Goal: Navigation & Orientation: Find specific page/section

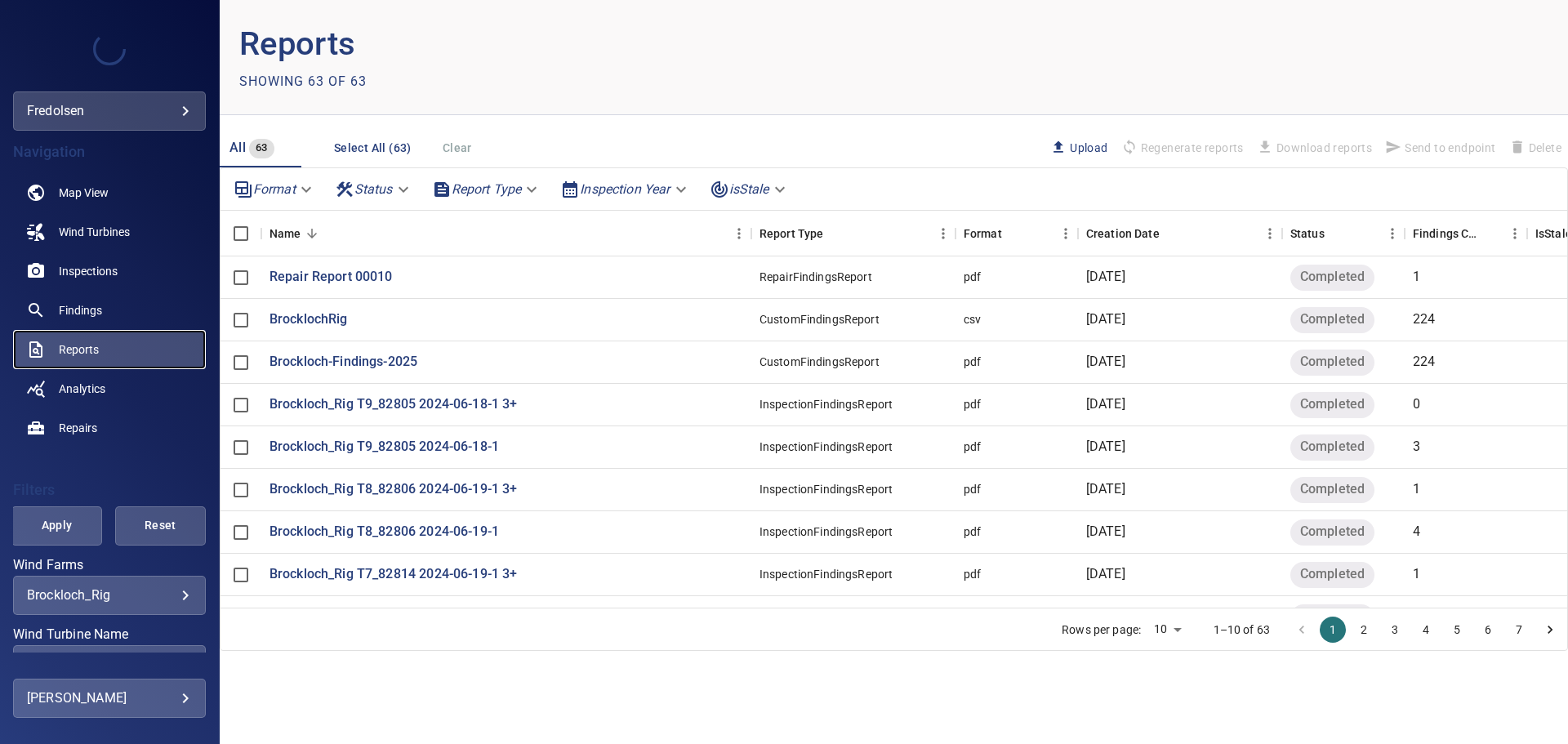
drag, startPoint x: 88, startPoint y: 340, endPoint x: 98, endPoint y: 341, distance: 10.0
click at [88, 340] on link "Reports" at bounding box center [110, 349] width 193 height 39
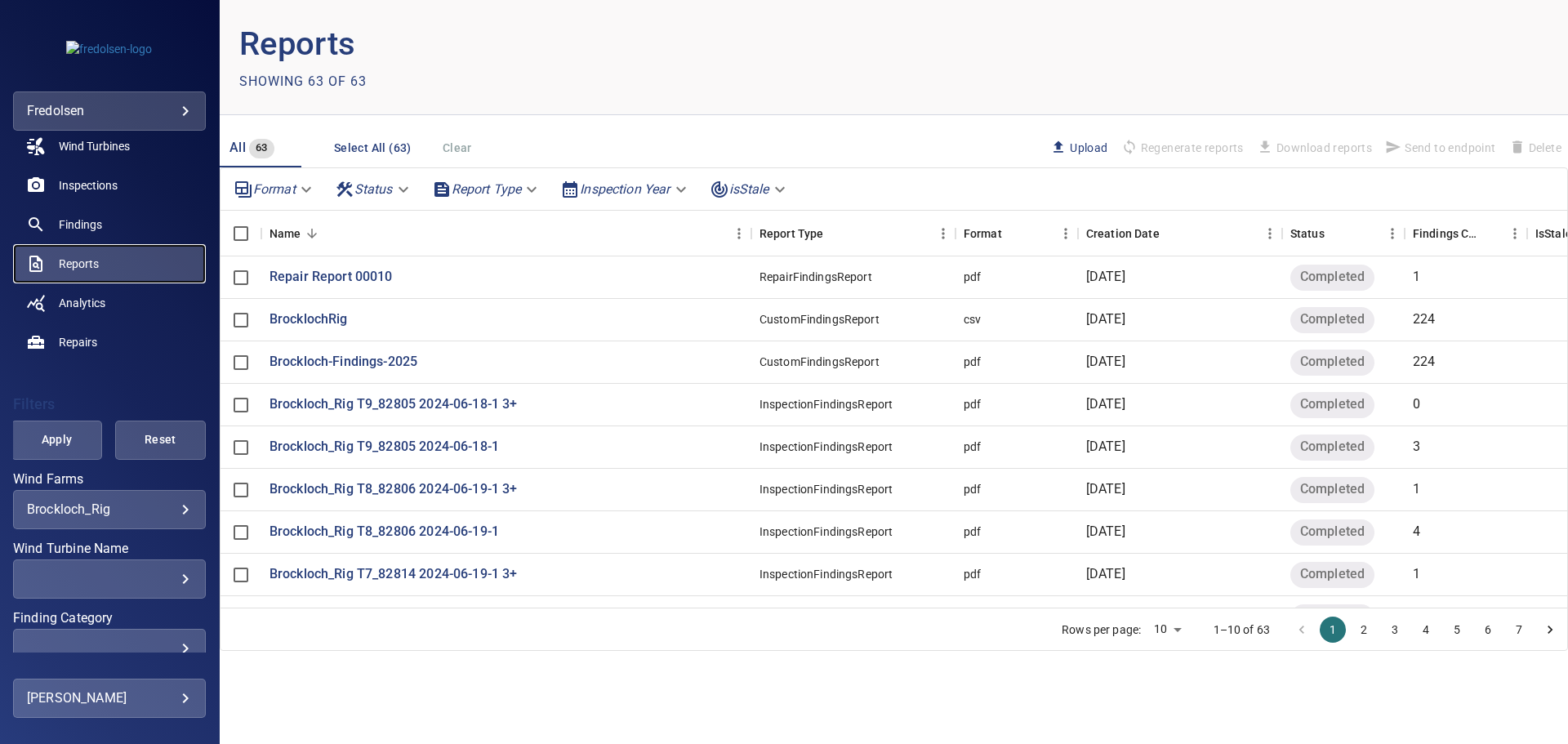
scroll to position [142, 0]
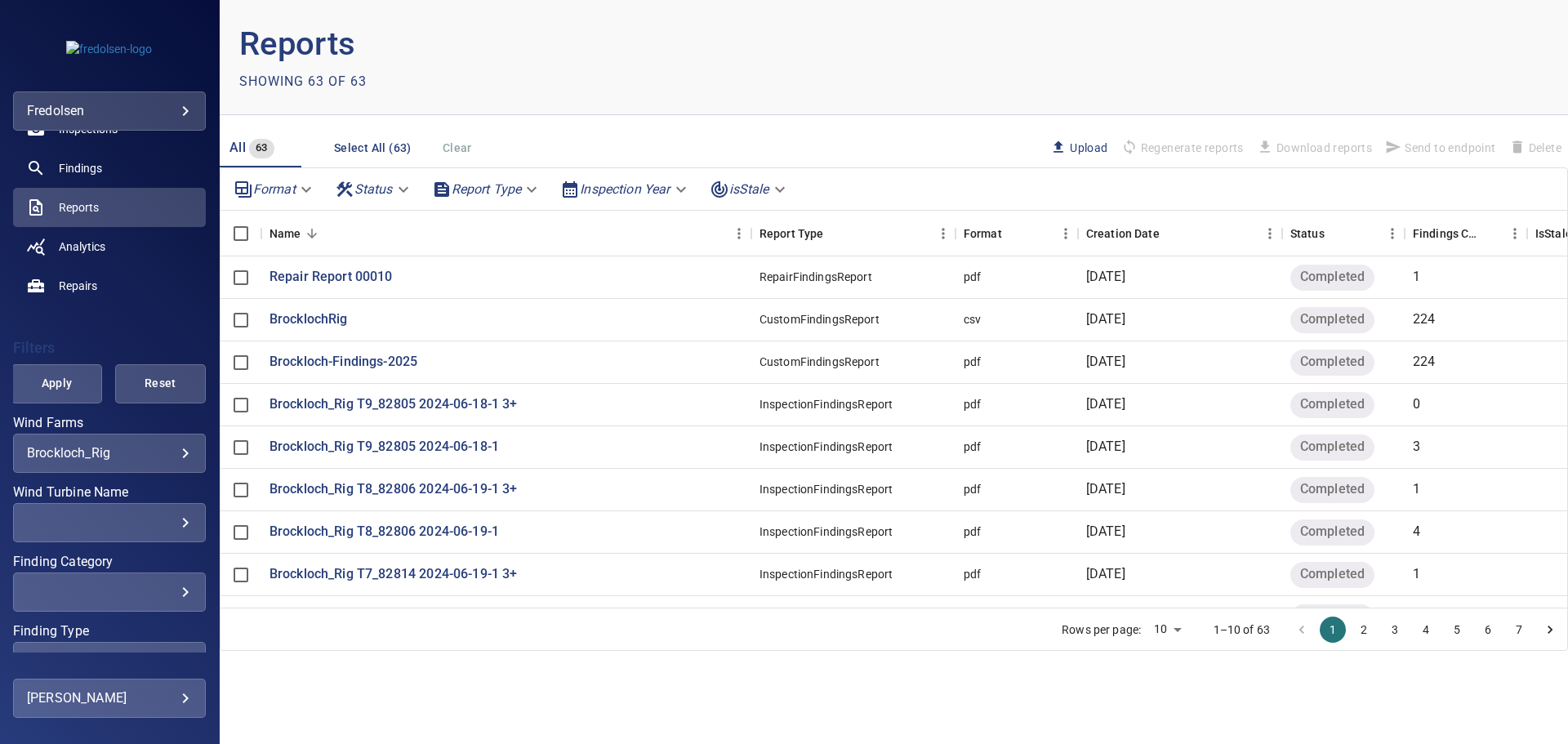
click at [157, 437] on div "**********" at bounding box center [110, 453] width 193 height 39
click at [170, 452] on body "**********" at bounding box center [784, 372] width 1568 height 744
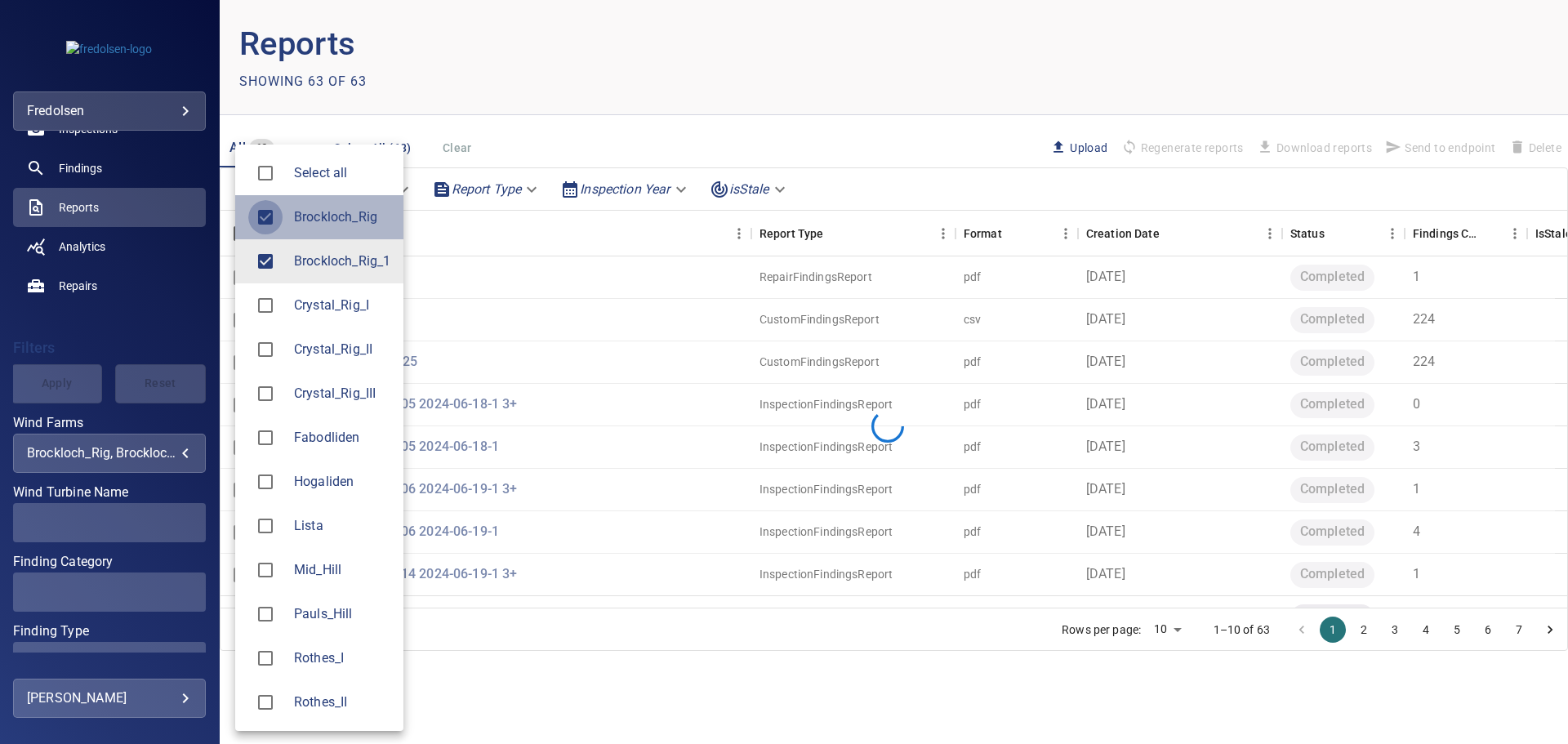
type input "**********"
drag, startPoint x: 206, startPoint y: 619, endPoint x: 124, endPoint y: 674, distance: 98.7
click at [202, 642] on div at bounding box center [784, 372] width 1568 height 744
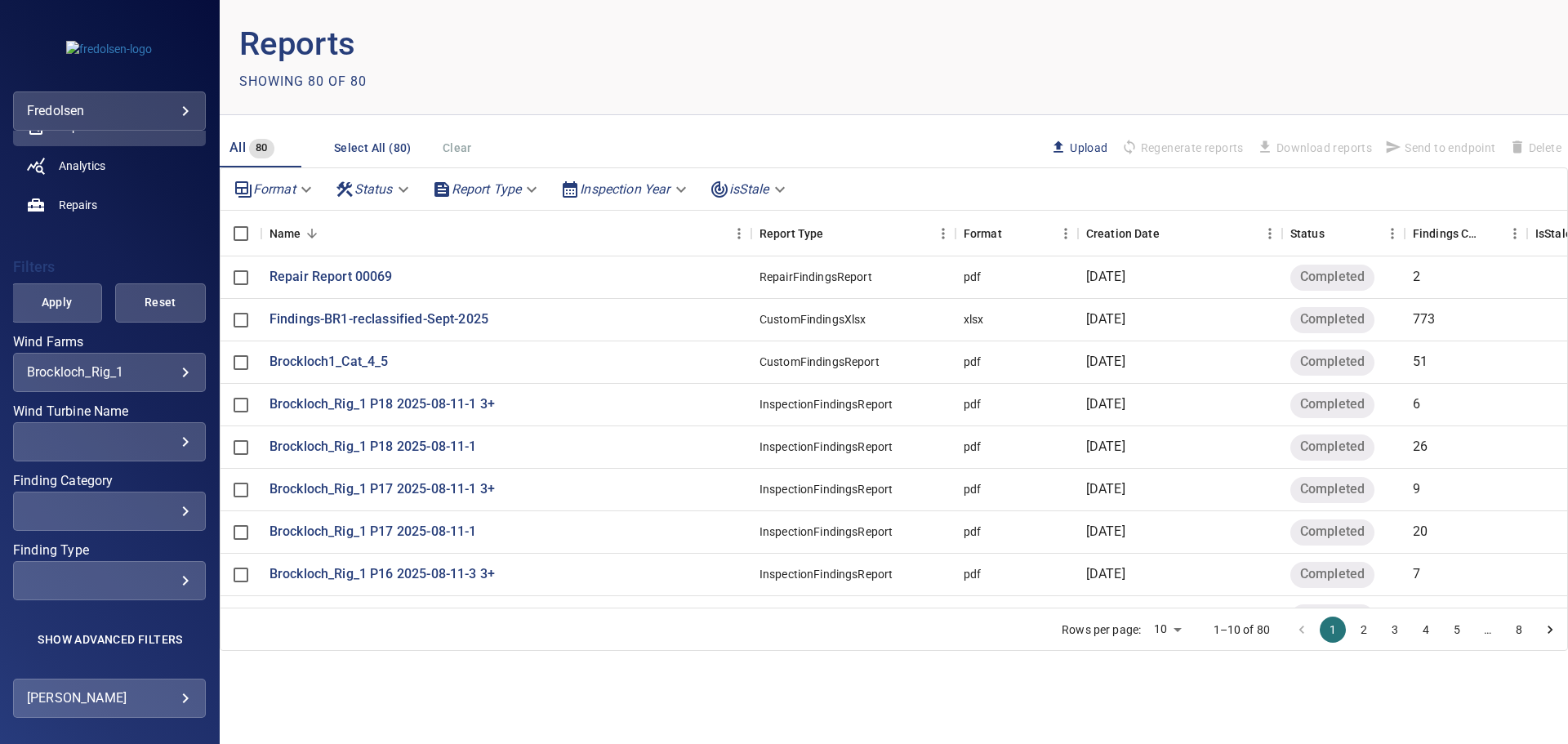
scroll to position [0, 0]
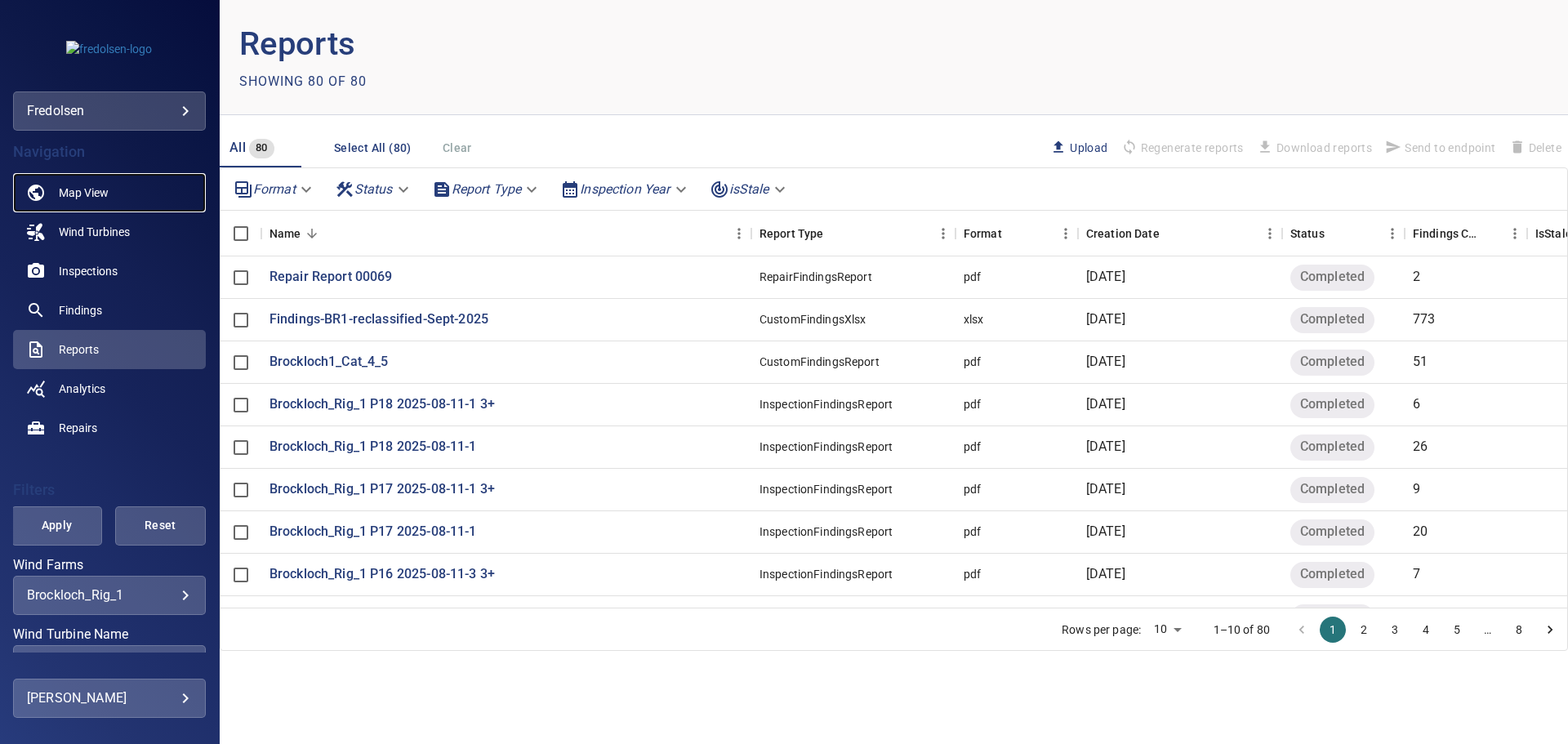
click at [82, 185] on span "Map View" at bounding box center [84, 193] width 50 height 16
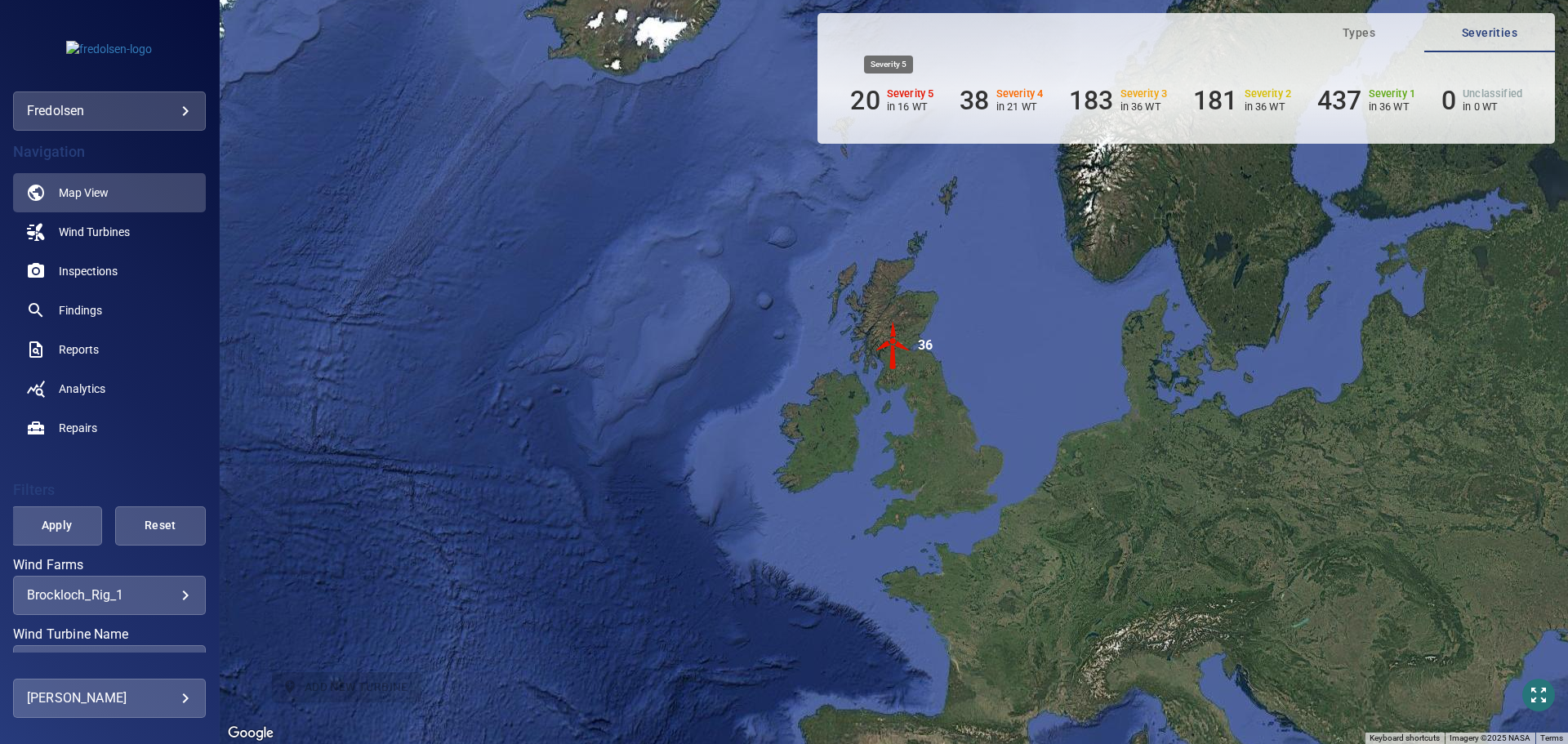
click at [903, 96] on h6 "Severity 5" at bounding box center [911, 93] width 48 height 11
click at [894, 354] on img "36" at bounding box center [893, 345] width 49 height 49
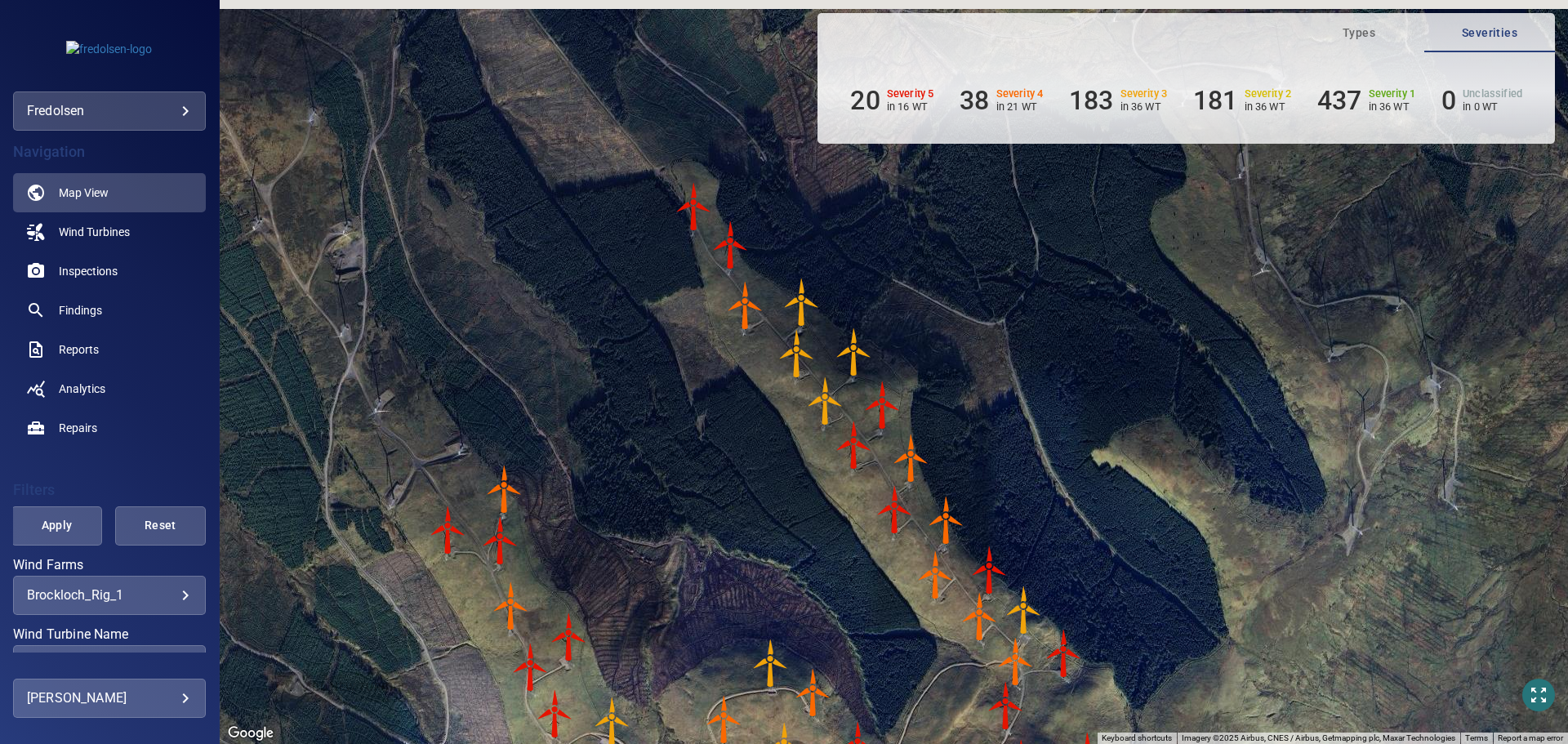
drag, startPoint x: 865, startPoint y: 376, endPoint x: 774, endPoint y: 514, distance: 165.3
click at [774, 514] on div "To navigate, press the arrow keys. To activate drag with keyboard, press Alt + …" at bounding box center [894, 372] width 1349 height 744
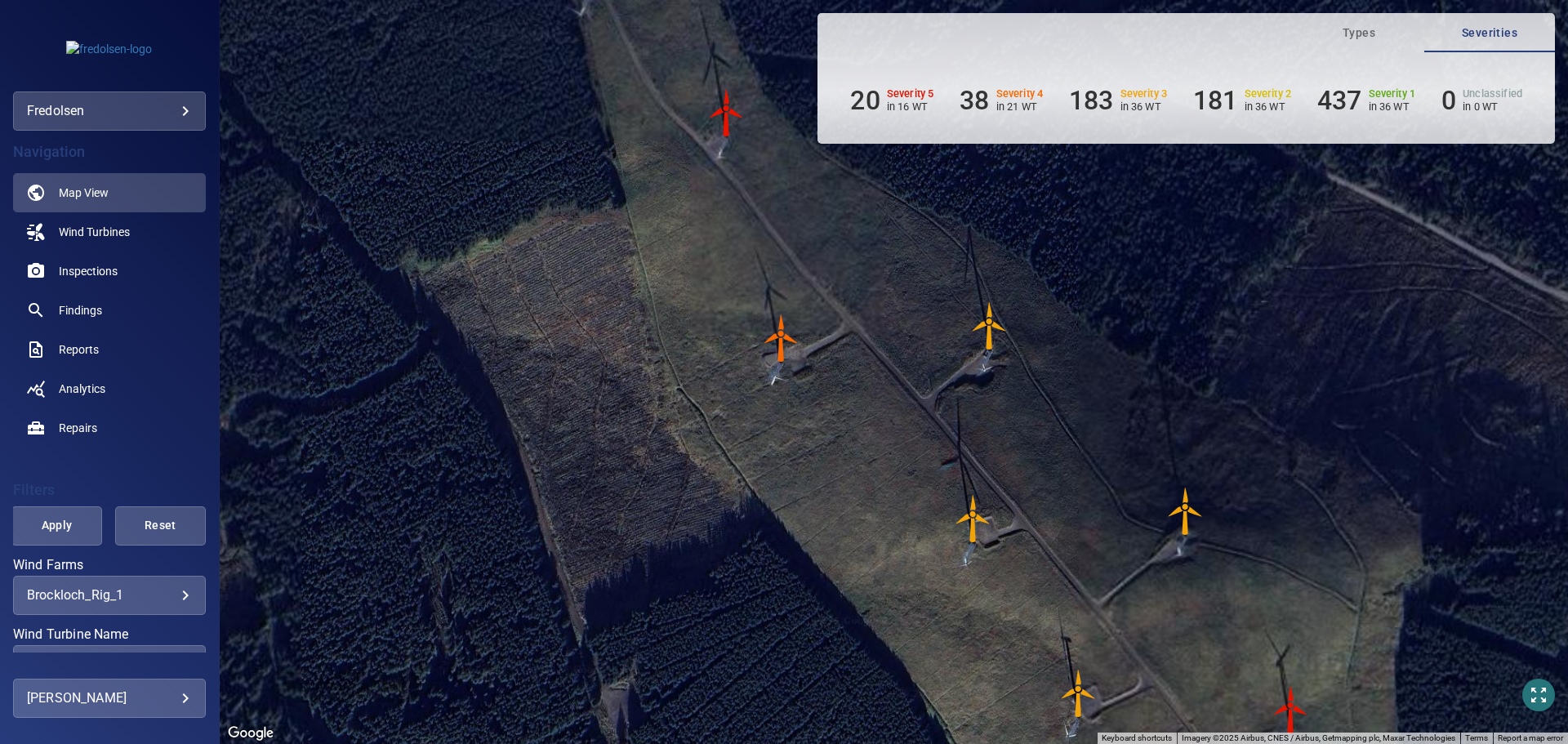
drag, startPoint x: 686, startPoint y: 465, endPoint x: 656, endPoint y: 637, distance: 174.6
click at [657, 637] on div "To navigate, press the arrow keys. To activate drag with keyboard, press Alt + …" at bounding box center [894, 372] width 1349 height 744
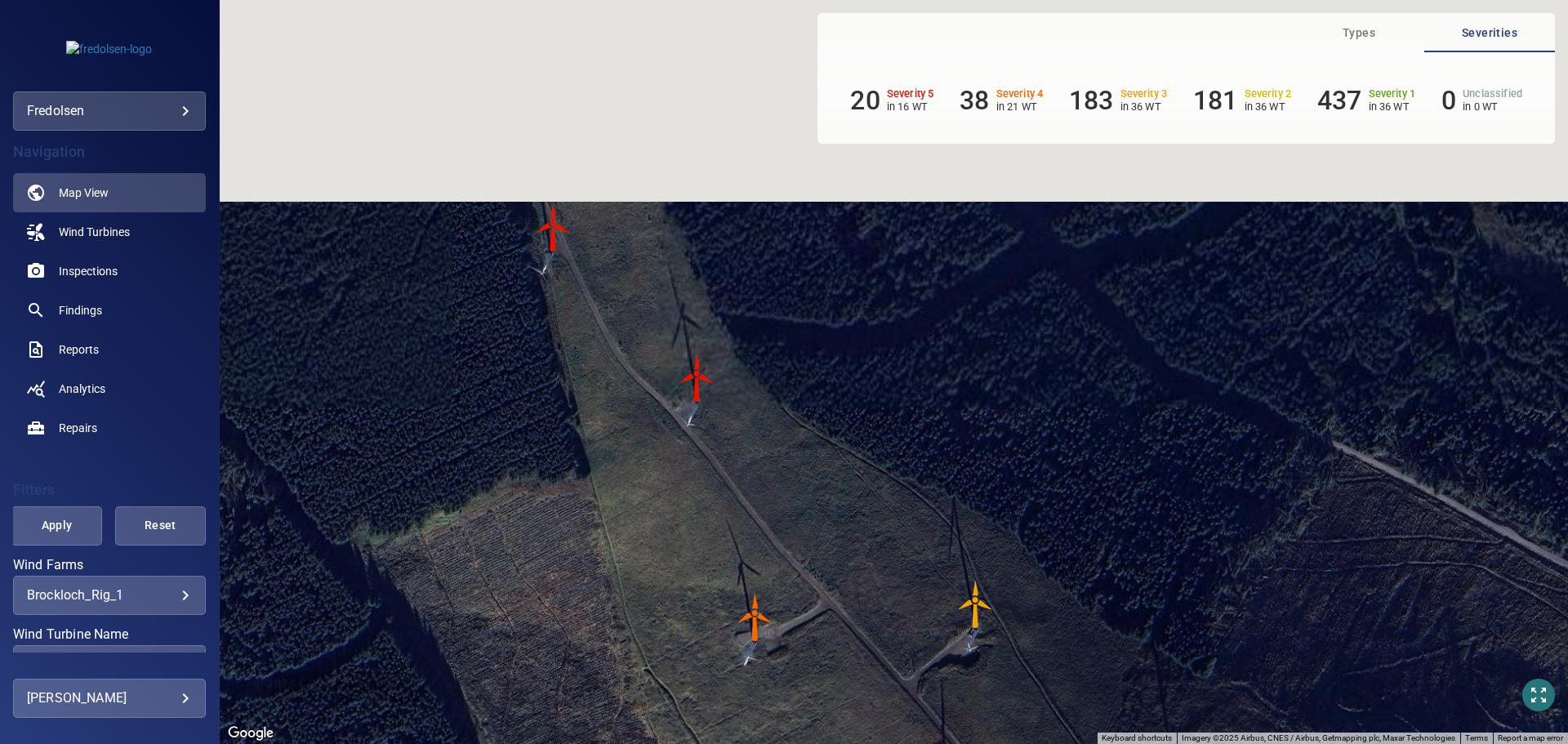
drag, startPoint x: 680, startPoint y: 519, endPoint x: 683, endPoint y: 537, distance: 18.2
click at [683, 537] on div "To navigate, press the arrow keys. To activate drag with keyboard, press Alt + …" at bounding box center [894, 372] width 1349 height 744
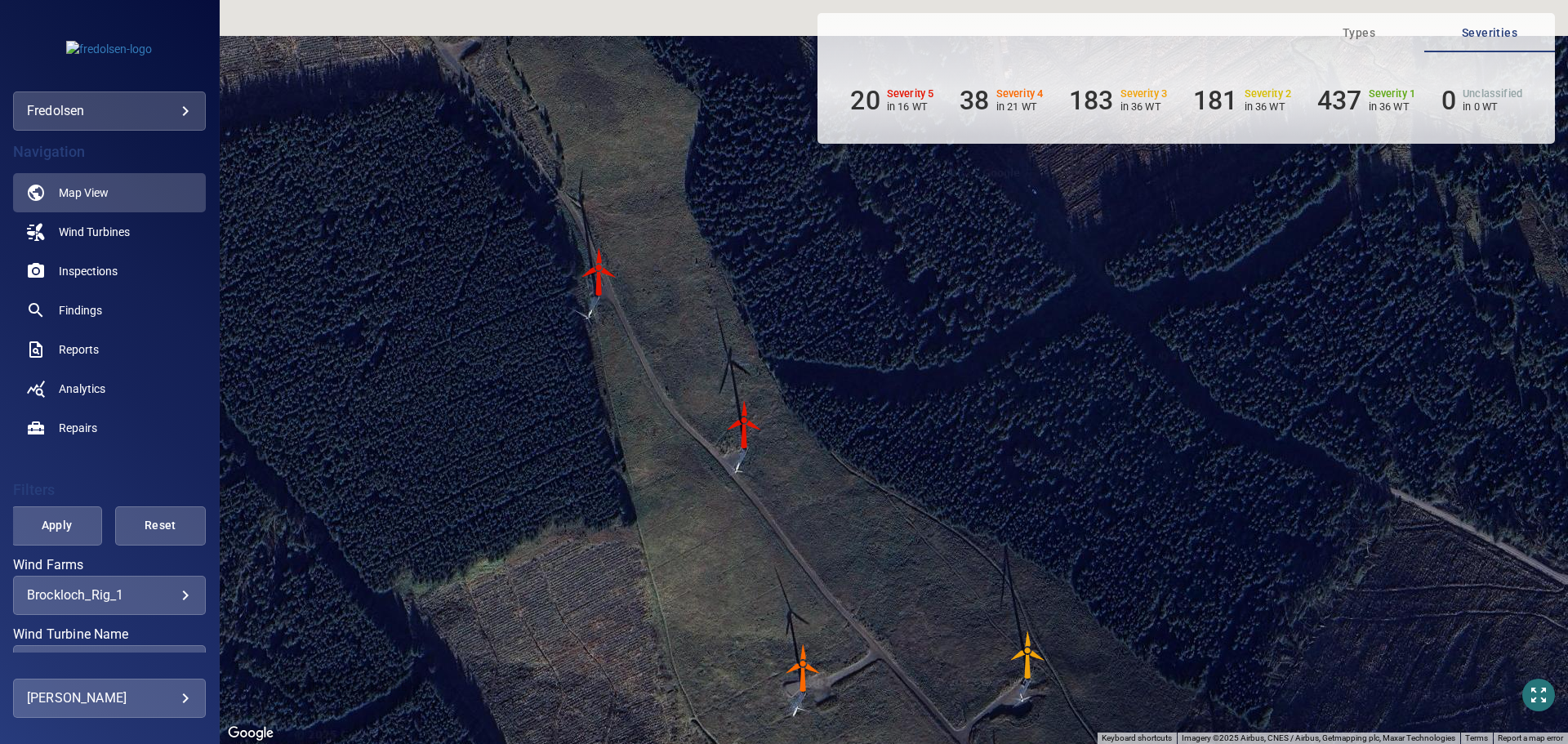
drag, startPoint x: 702, startPoint y: 550, endPoint x: 712, endPoint y: 556, distance: 11.7
click at [712, 556] on div "To navigate, press the arrow keys. To activate drag with keyboard, press Alt + …" at bounding box center [894, 372] width 1349 height 744
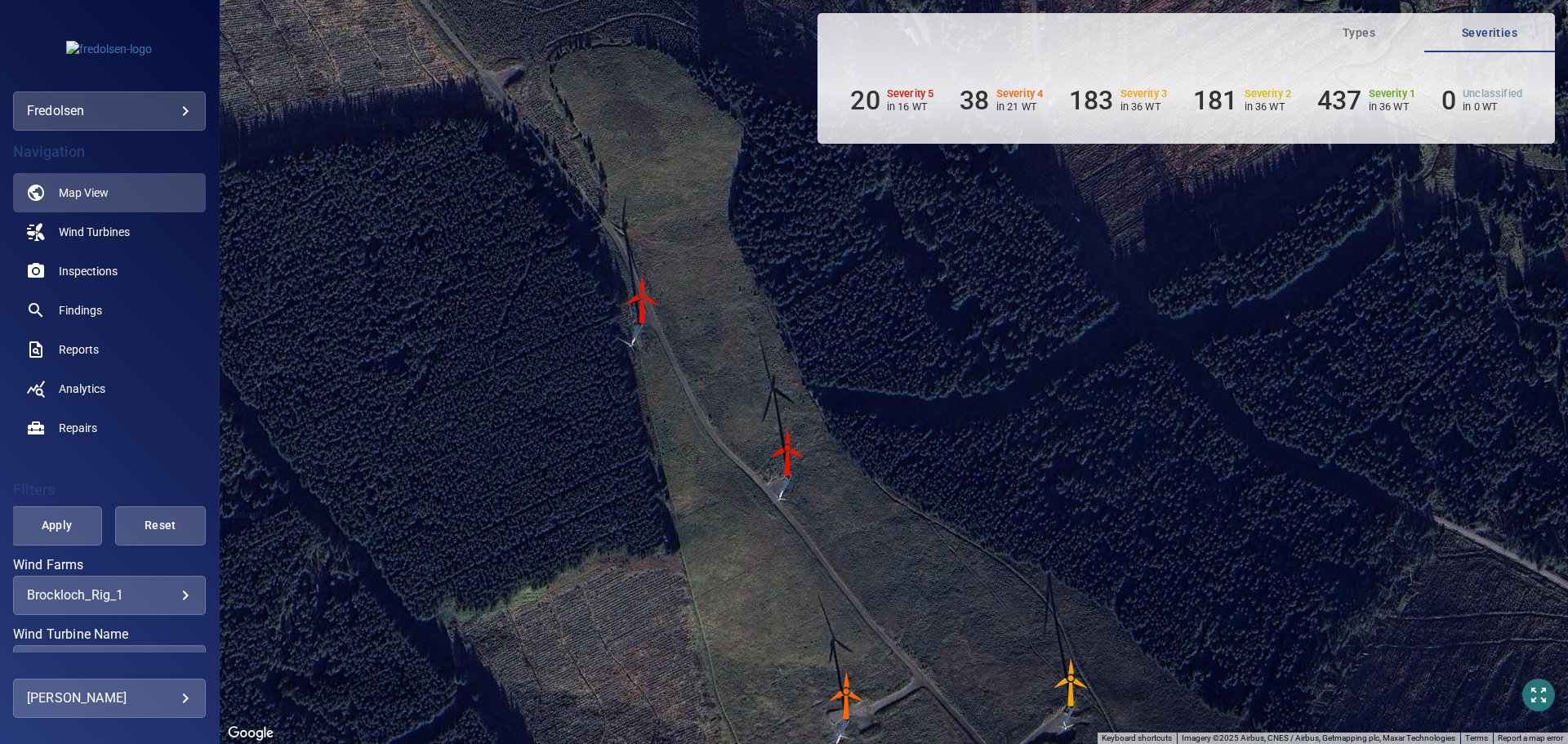
click at [636, 299] on img "G01" at bounding box center [642, 300] width 49 height 49
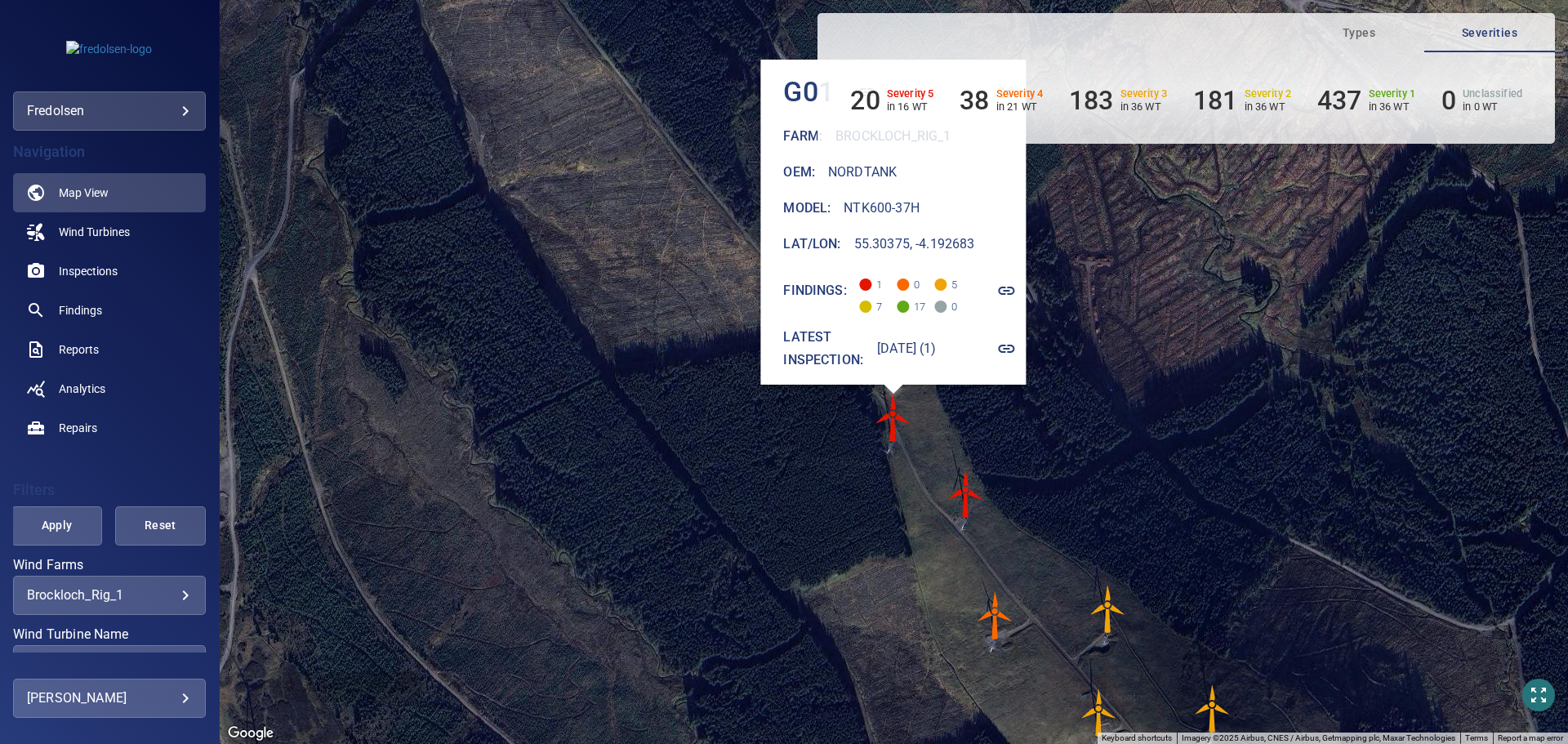
click at [964, 493] on img "G02" at bounding box center [966, 493] width 49 height 49
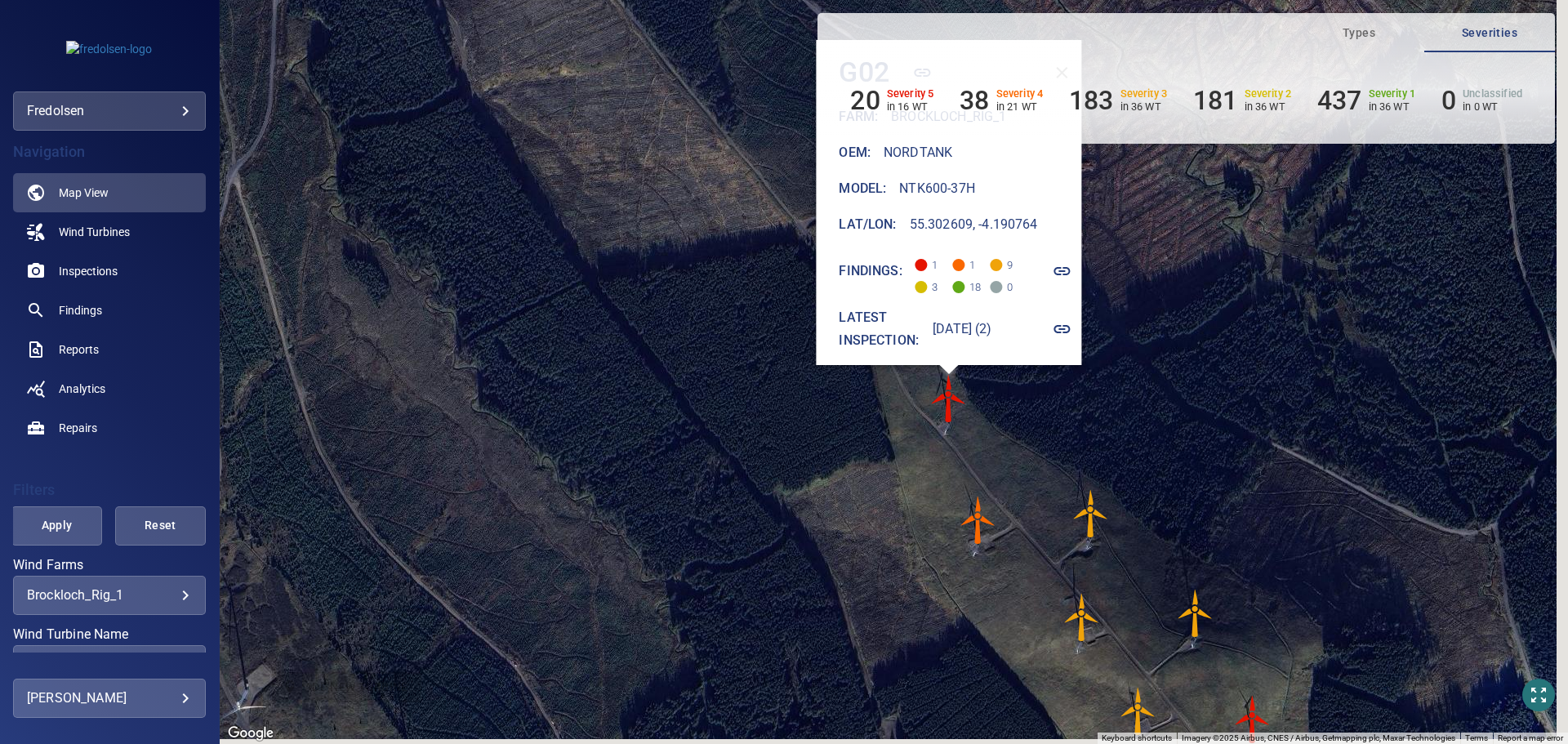
drag, startPoint x: 837, startPoint y: 506, endPoint x: 756, endPoint y: 458, distance: 94.2
click at [756, 458] on div "To activate drag with keyboard, press Alt + Enter. Once in keyboard drag state,…" at bounding box center [894, 372] width 1349 height 744
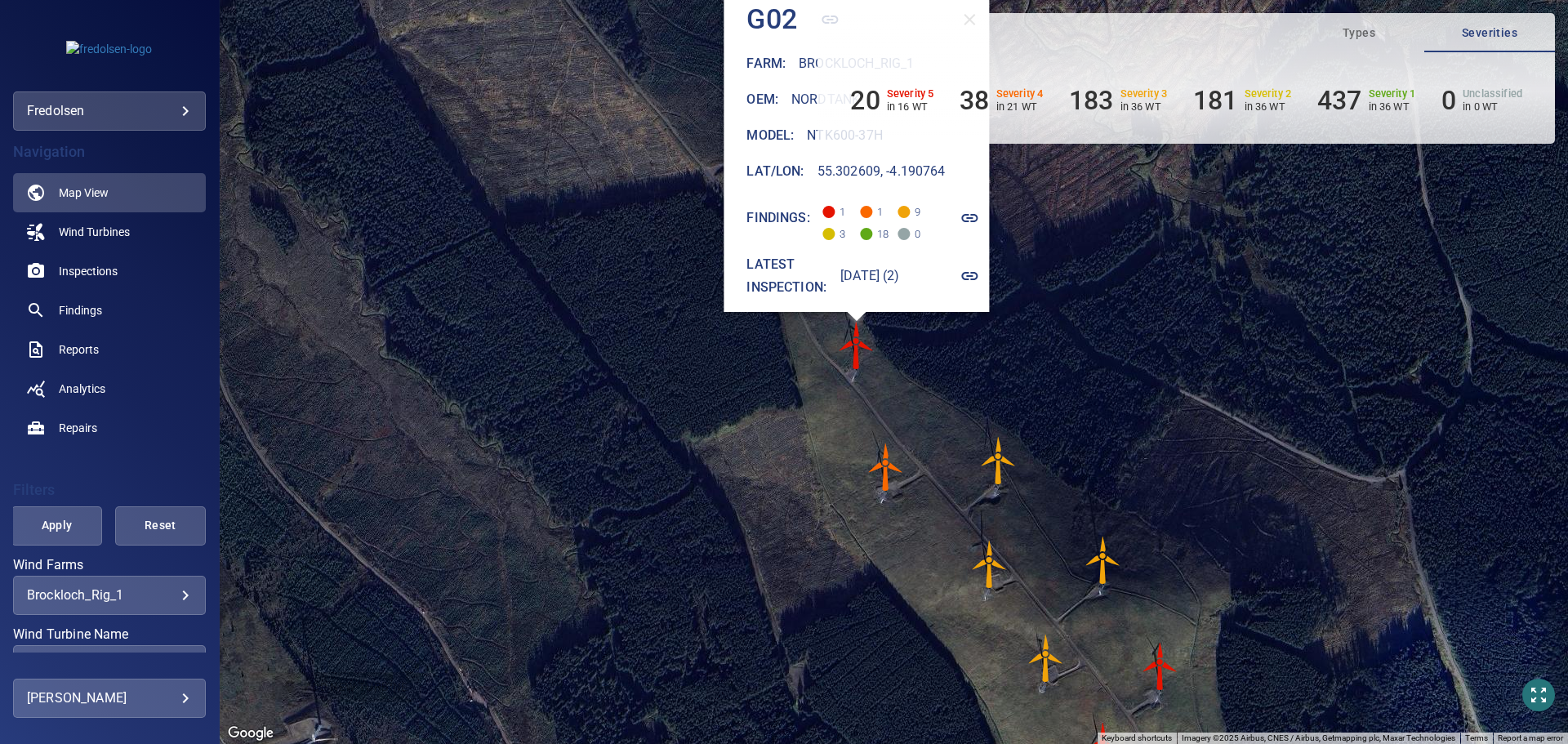
click at [885, 465] on img "G03" at bounding box center [886, 466] width 49 height 49
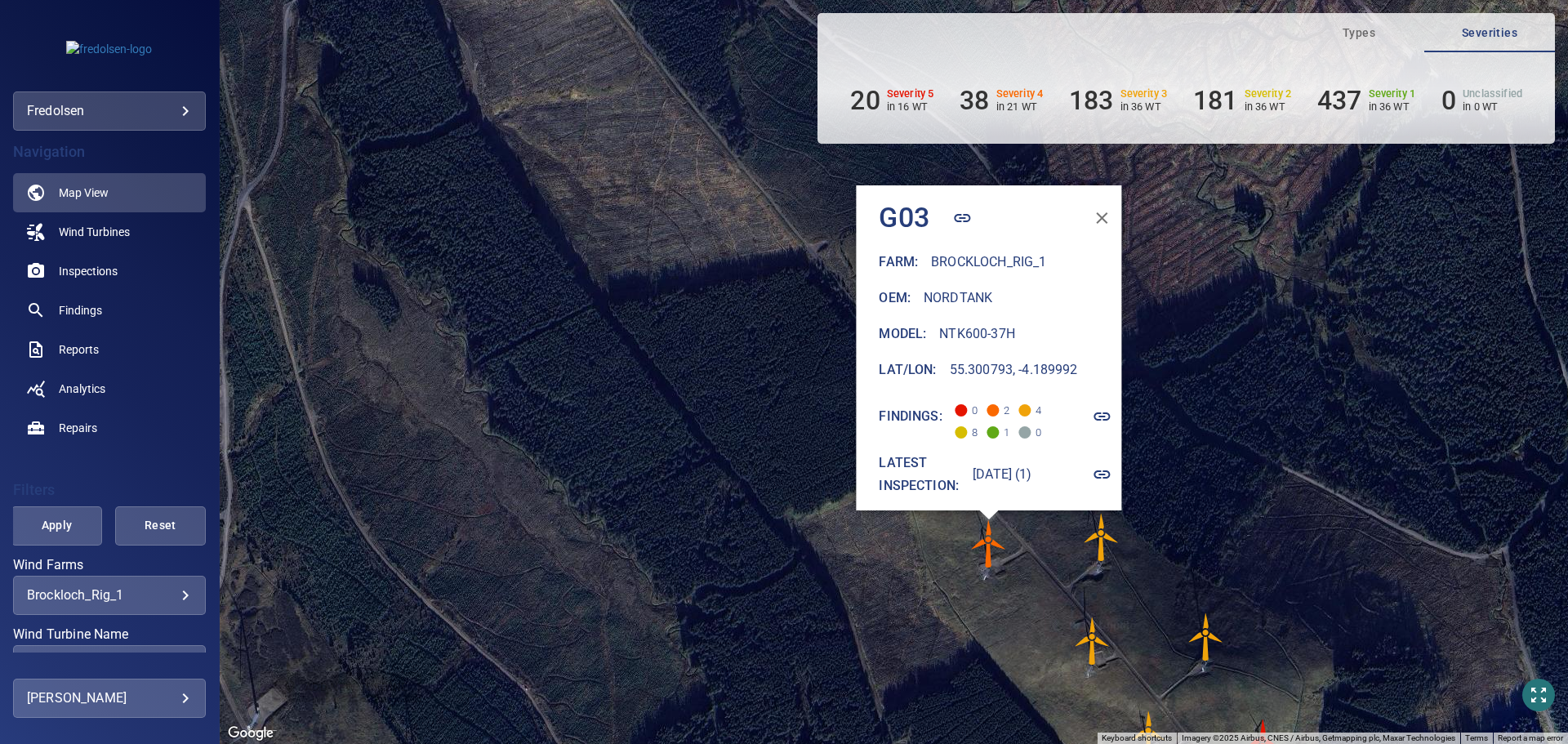
drag, startPoint x: 776, startPoint y: 448, endPoint x: 702, endPoint y: 432, distance: 75.7
click at [694, 436] on div "To activate drag with keyboard, press Alt + Enter. Once in keyboard drag state,…" at bounding box center [894, 372] width 1349 height 744
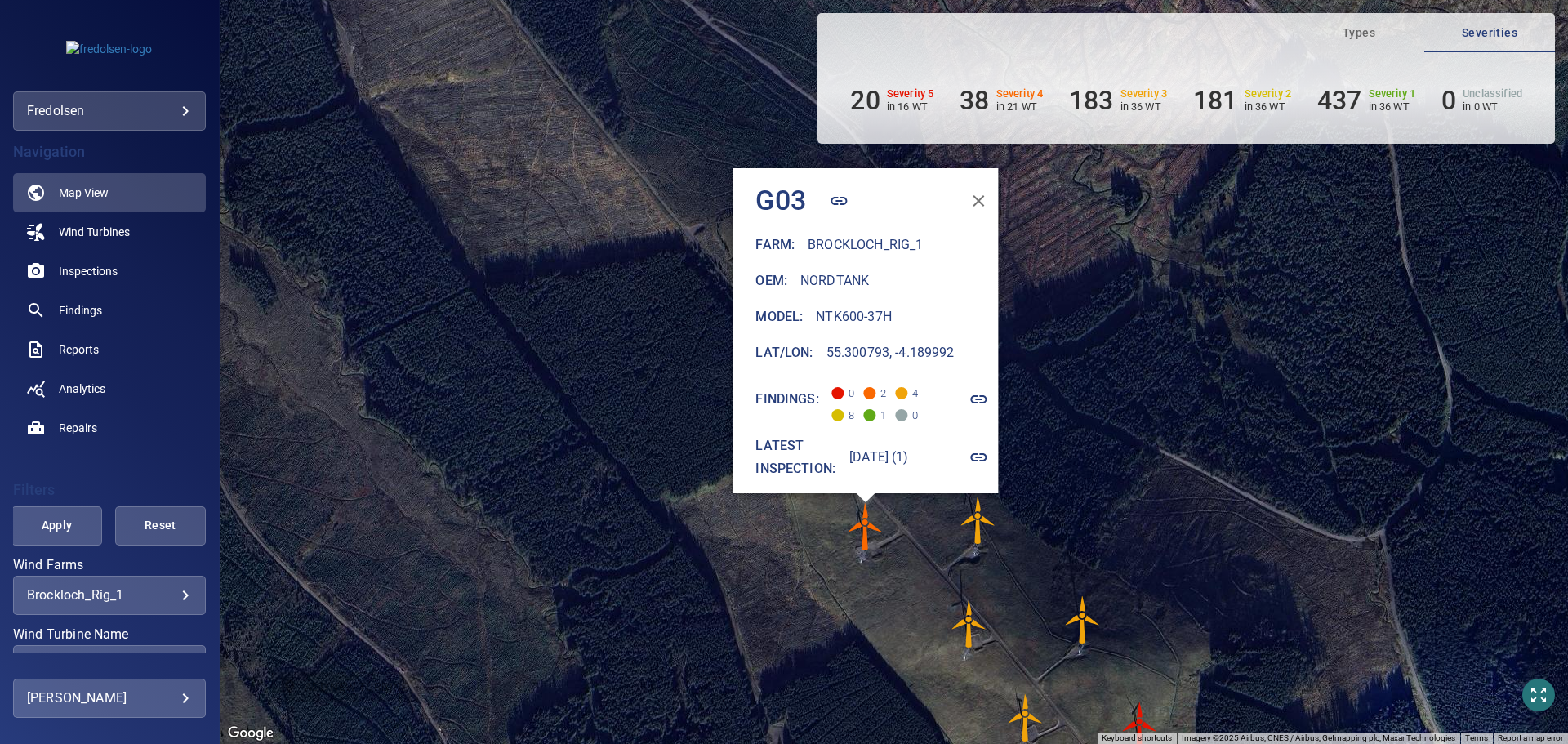
click at [982, 517] on img "G04" at bounding box center [978, 520] width 49 height 49
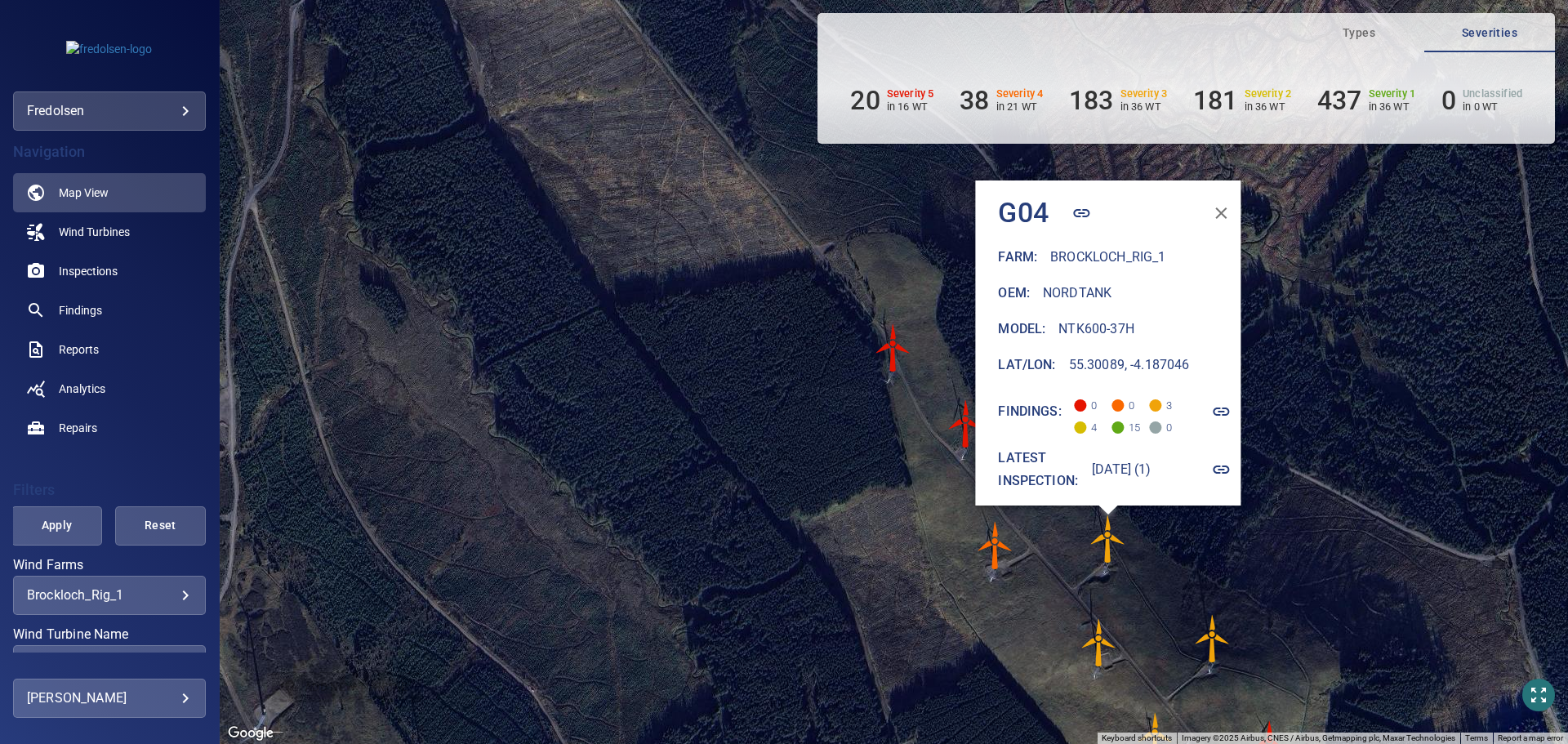
drag, startPoint x: 694, startPoint y: 316, endPoint x: 685, endPoint y: 318, distance: 9.2
click at [686, 315] on div "To activate drag with keyboard, press Alt + Enter. Once in keyboard drag state,…" at bounding box center [894, 372] width 1349 height 744
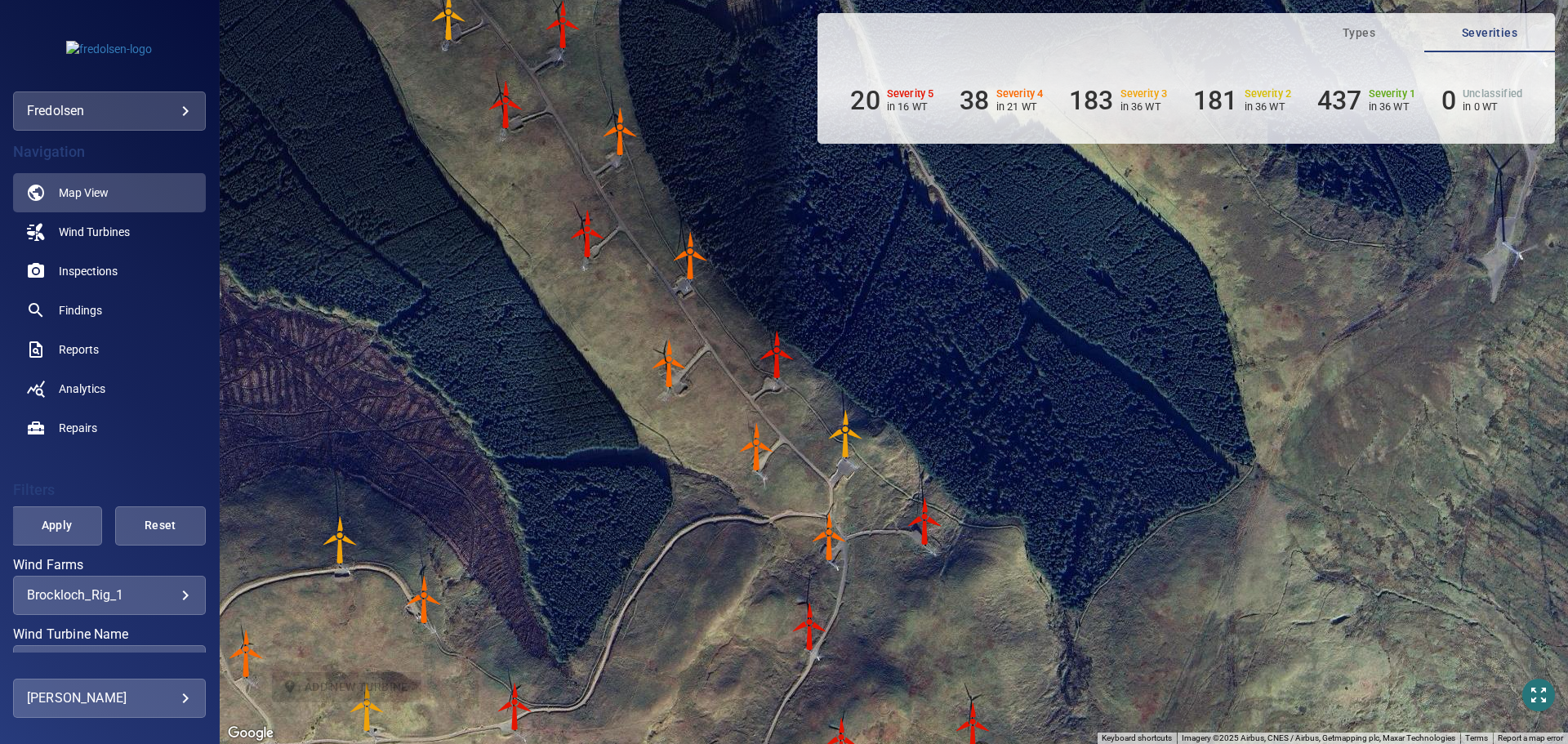
drag, startPoint x: 663, startPoint y: 408, endPoint x: 640, endPoint y: 344, distance: 68.0
click at [650, 383] on div "To activate drag with keyboard, press Alt + Enter. Once in keyboard drag state,…" at bounding box center [894, 372] width 1349 height 744
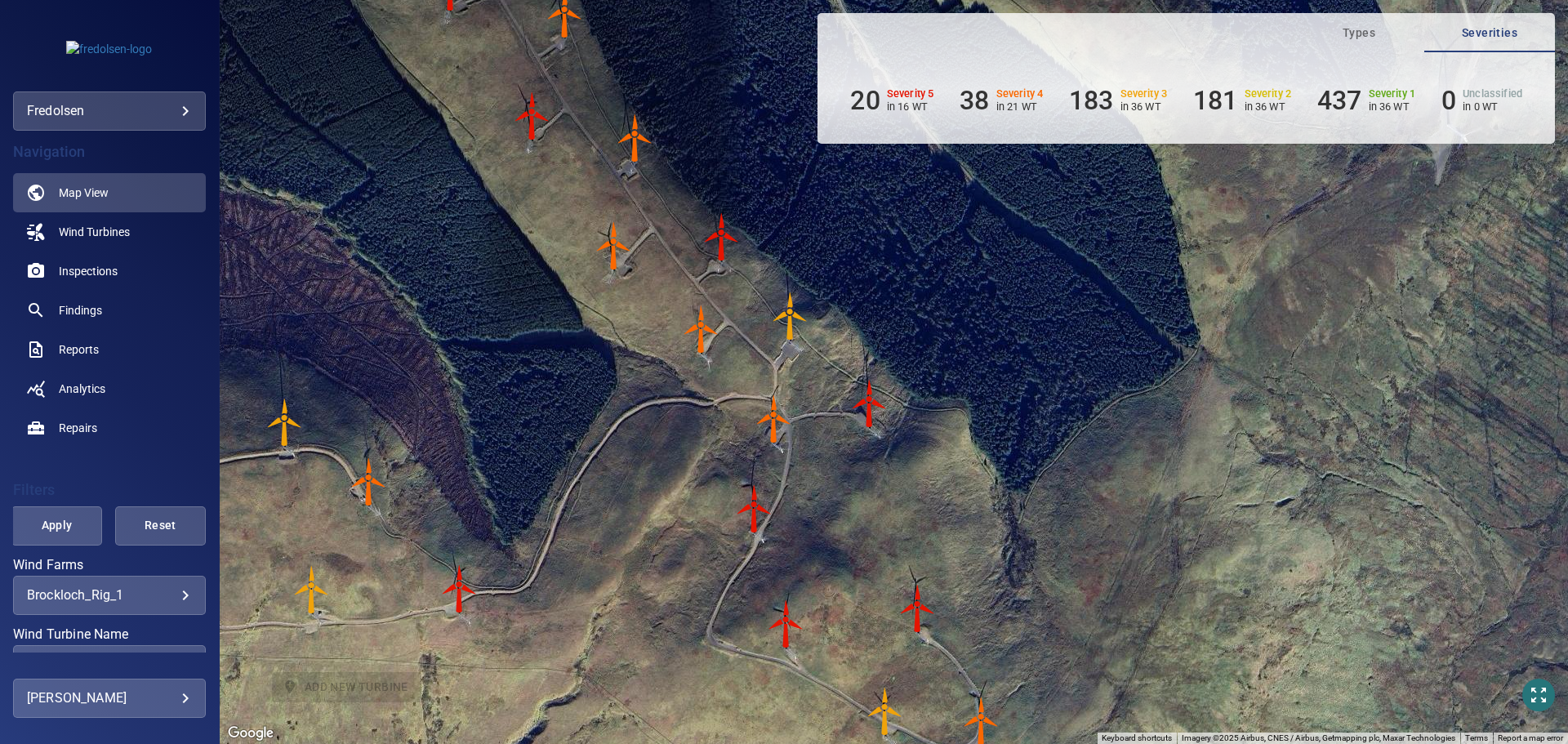
drag, startPoint x: 697, startPoint y: 433, endPoint x: 650, endPoint y: 339, distance: 105.1
click at [650, 339] on div "To activate drag with keyboard, press Alt + Enter. Once in keyboard drag state,…" at bounding box center [894, 372] width 1349 height 744
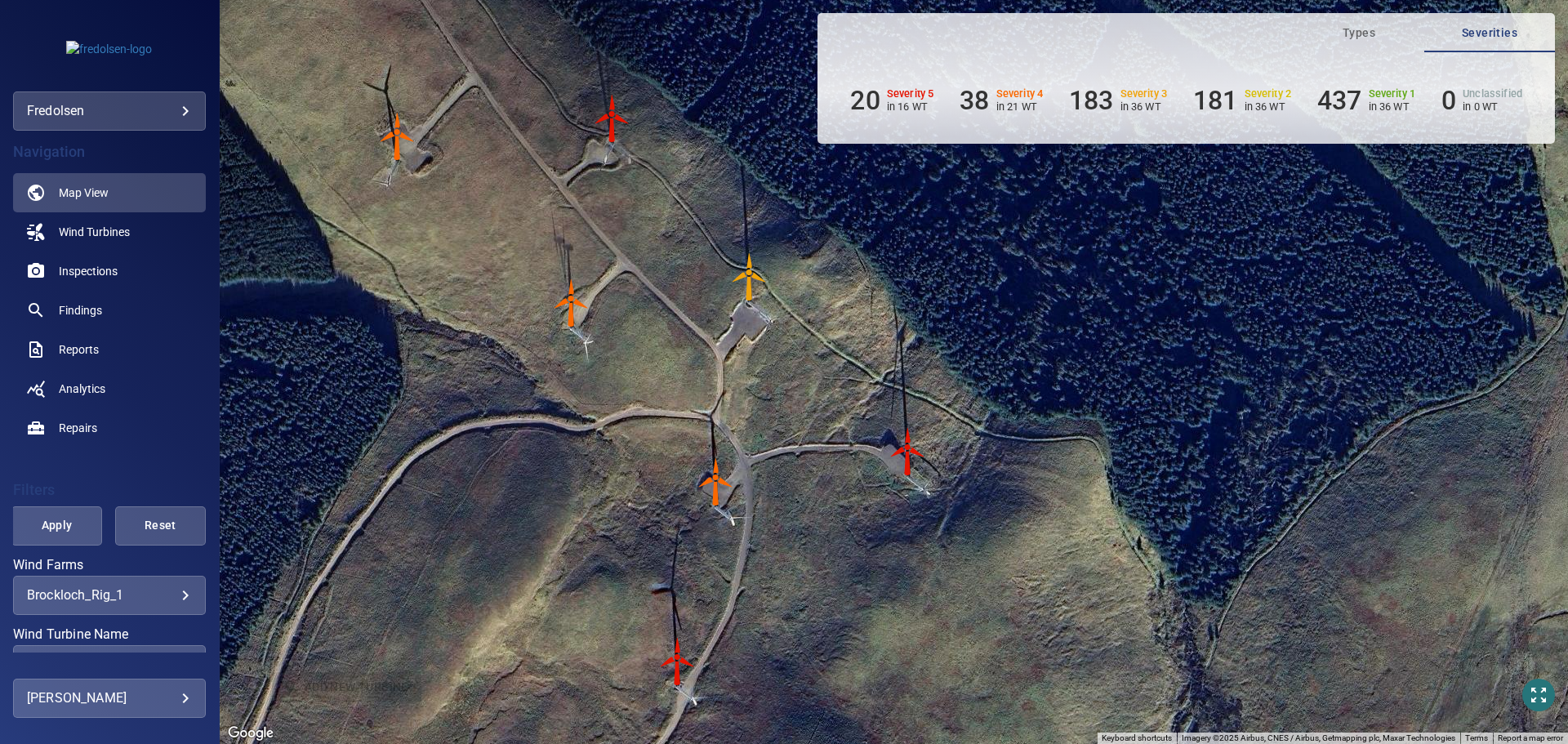
click at [715, 475] on img "G17" at bounding box center [715, 482] width 49 height 49
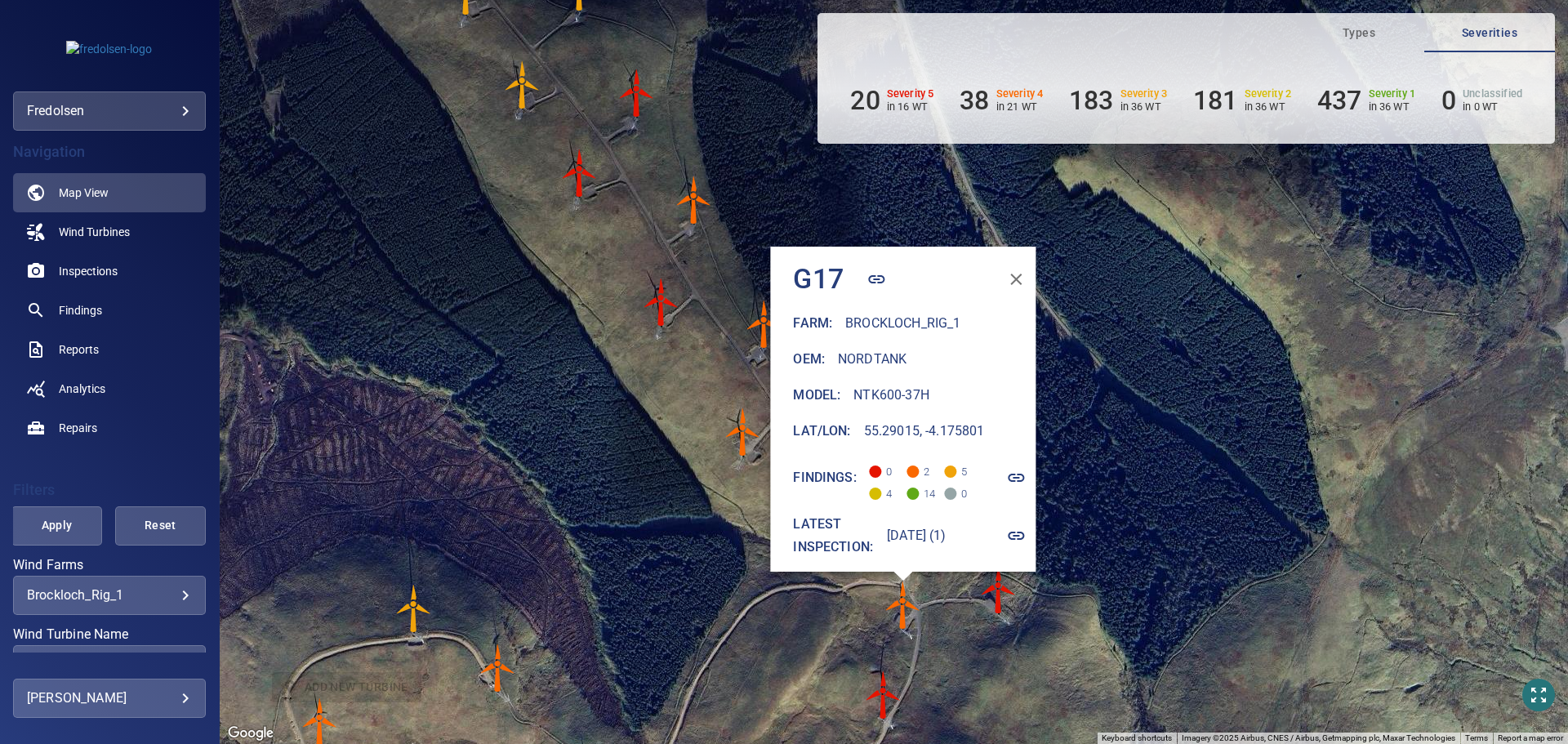
drag, startPoint x: 1071, startPoint y: 486, endPoint x: 608, endPoint y: 413, distance: 468.7
click at [584, 413] on div "To activate drag with keyboard, press Alt + Enter. Once in keyboard drag state,…" at bounding box center [894, 372] width 1349 height 744
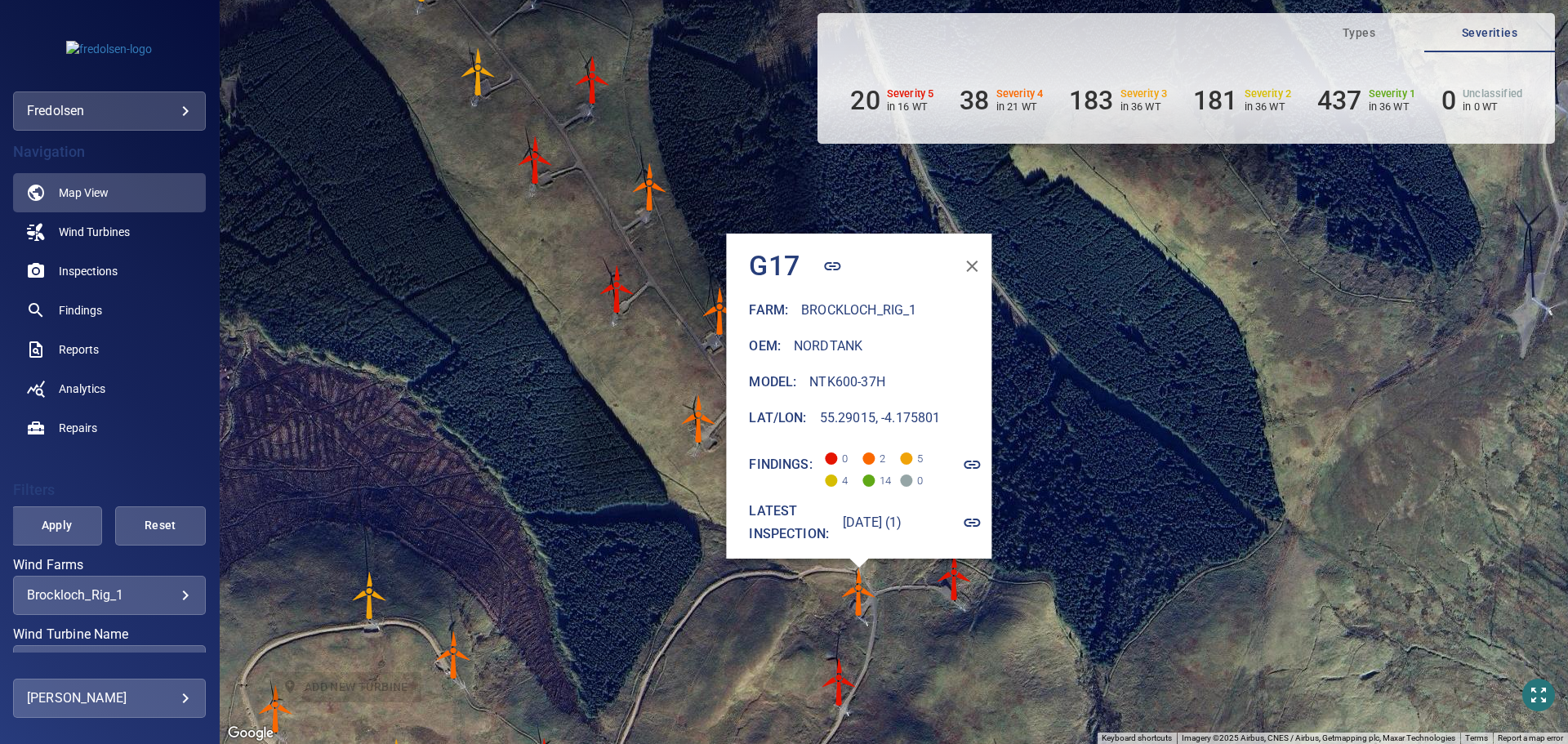
click at [981, 455] on icon "button" at bounding box center [973, 465] width 20 height 20
